Goal: Task Accomplishment & Management: Manage account settings

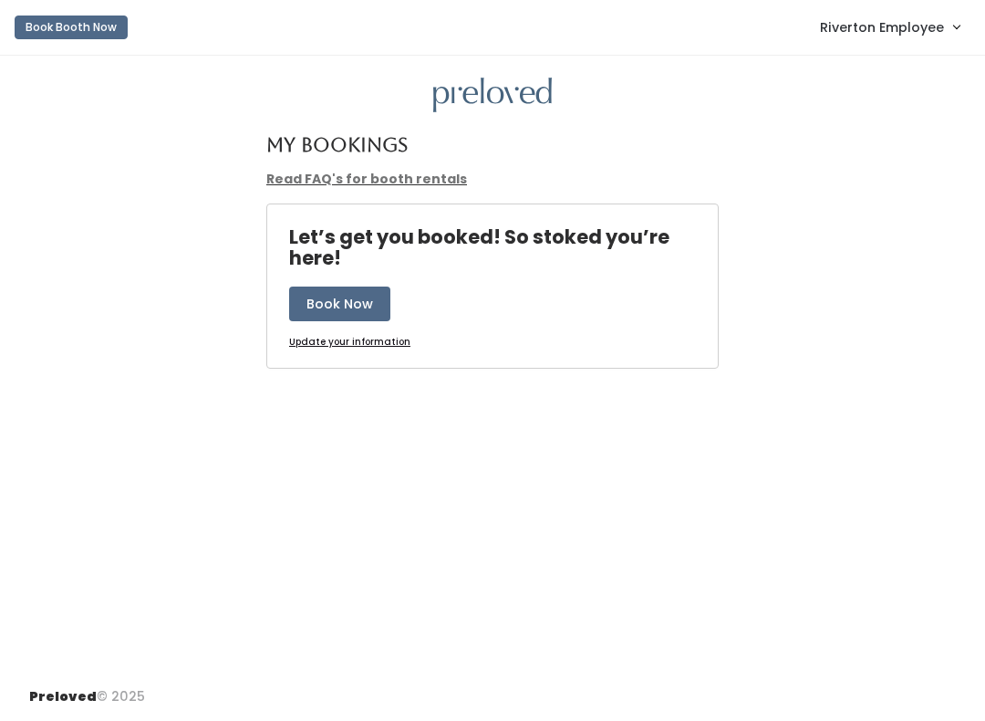
click at [922, 25] on span "Riverton Employee" at bounding box center [882, 27] width 124 height 20
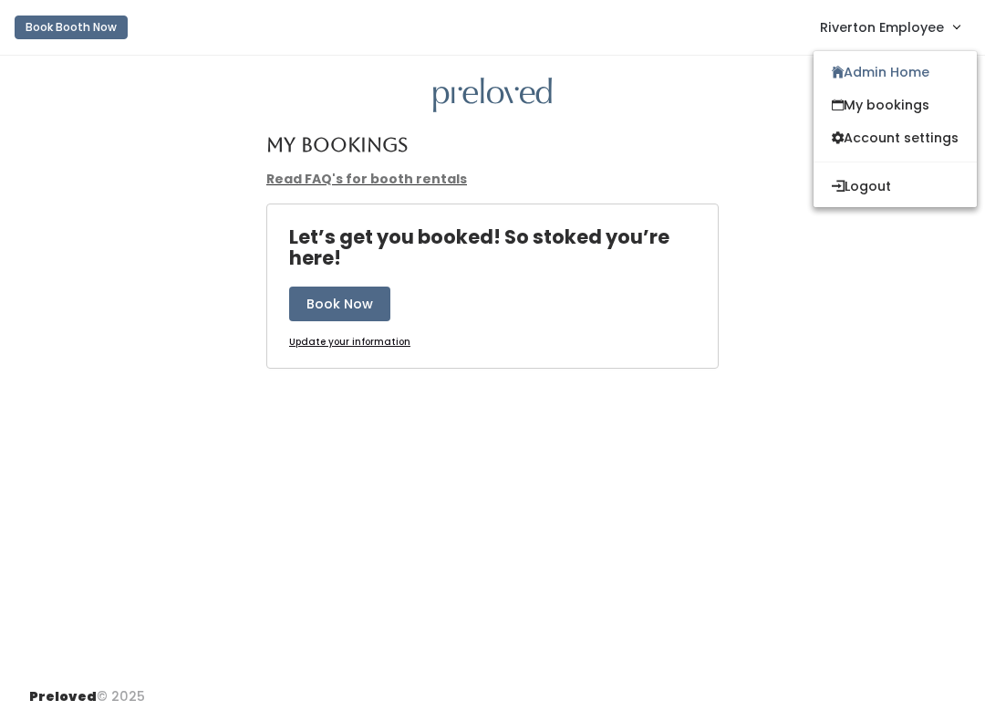
click at [857, 108] on link "My bookings" at bounding box center [895, 104] width 163 height 33
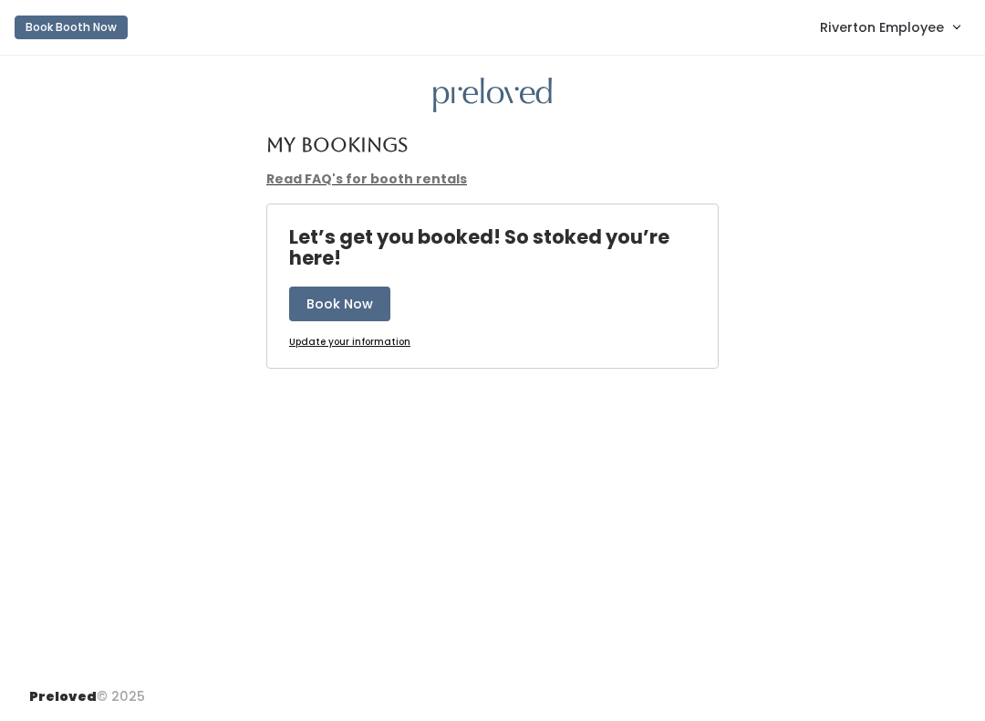
click at [886, 40] on link "Riverton Employee" at bounding box center [890, 26] width 176 height 39
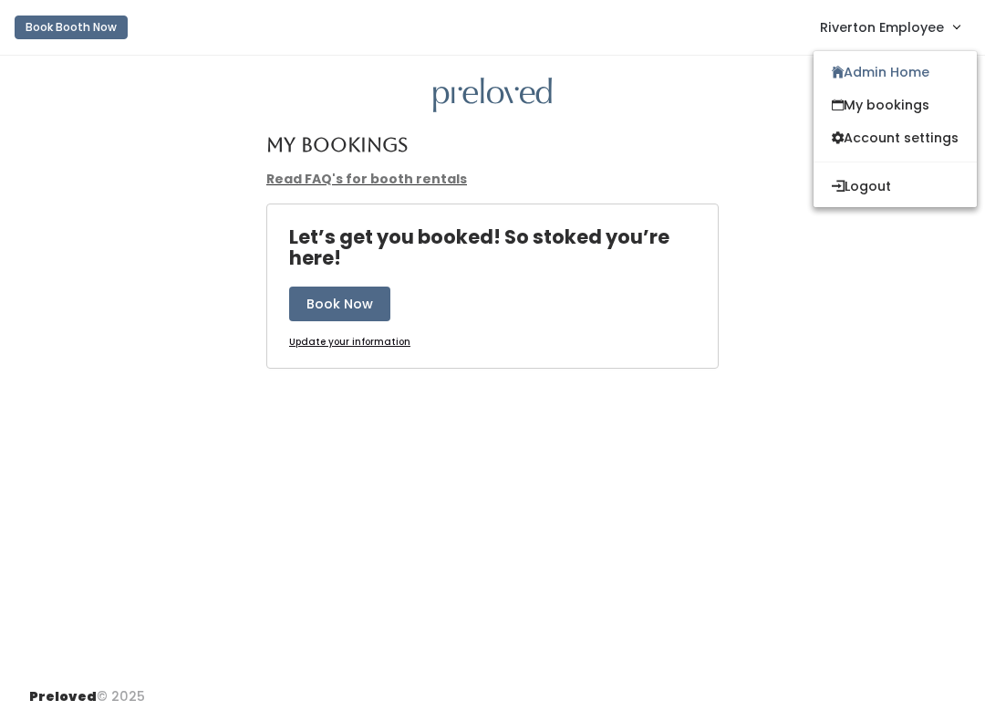
click at [866, 73] on link "Admin Home" at bounding box center [895, 72] width 163 height 33
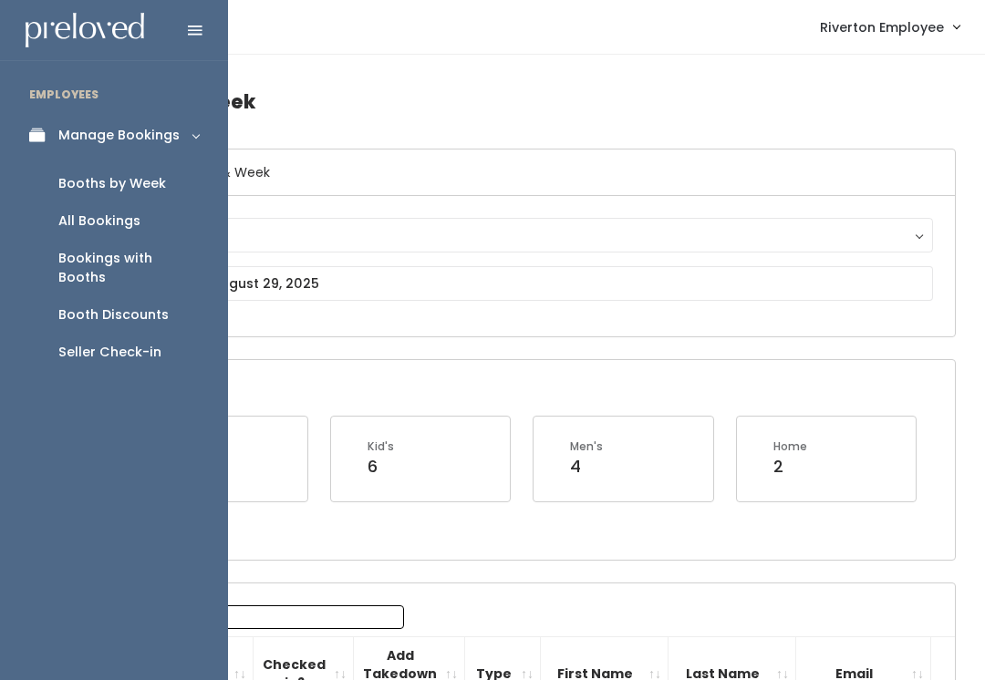
click at [59, 306] on div "Booth Discounts" at bounding box center [113, 315] width 110 height 19
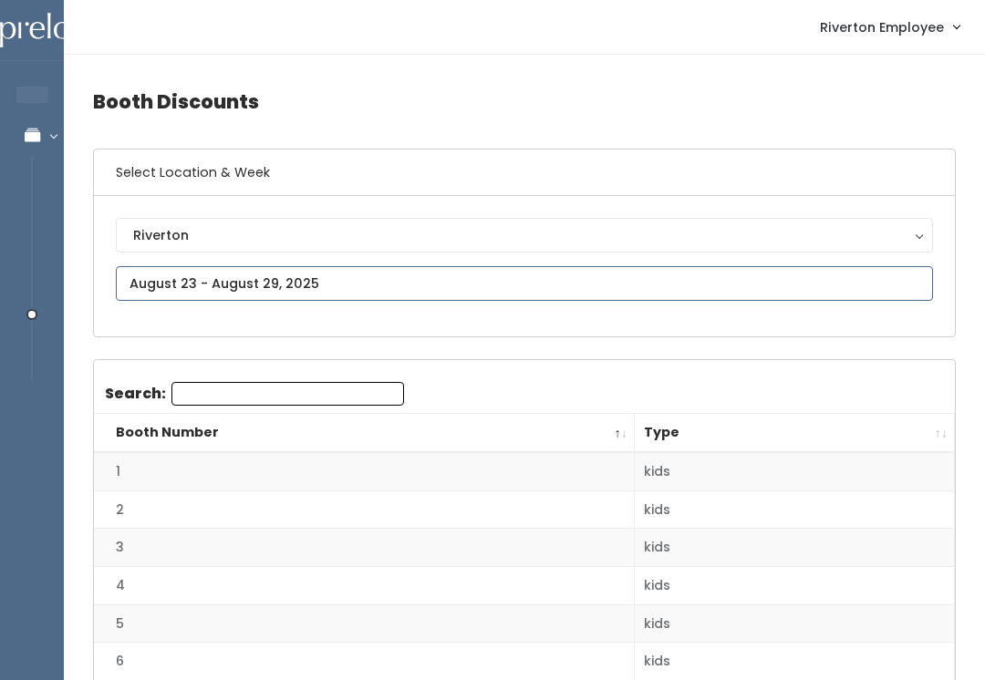
click at [192, 282] on input "text" at bounding box center [524, 283] width 817 height 35
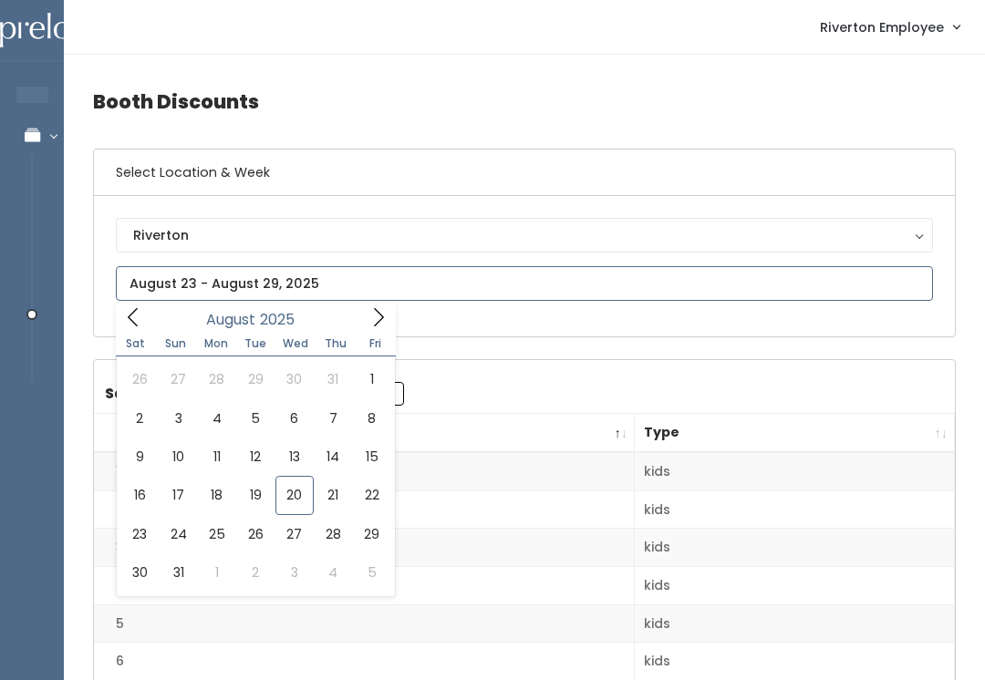
type input "[DATE] to [DATE]"
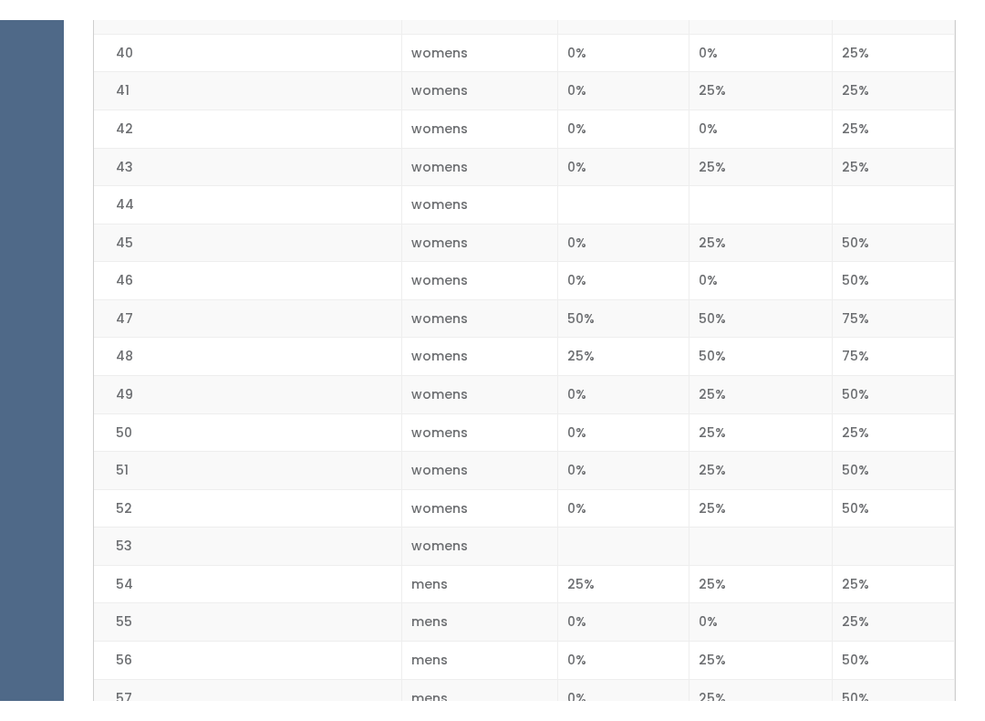
scroll to position [1878, 0]
